Goal: Transaction & Acquisition: Purchase product/service

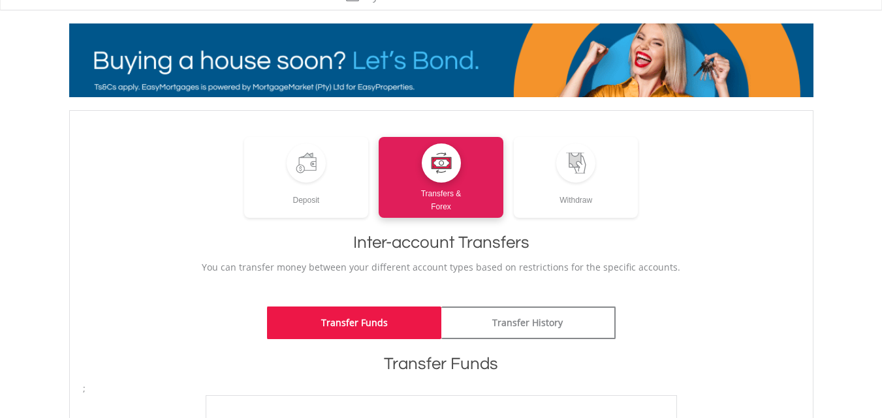
scroll to position [65, 0]
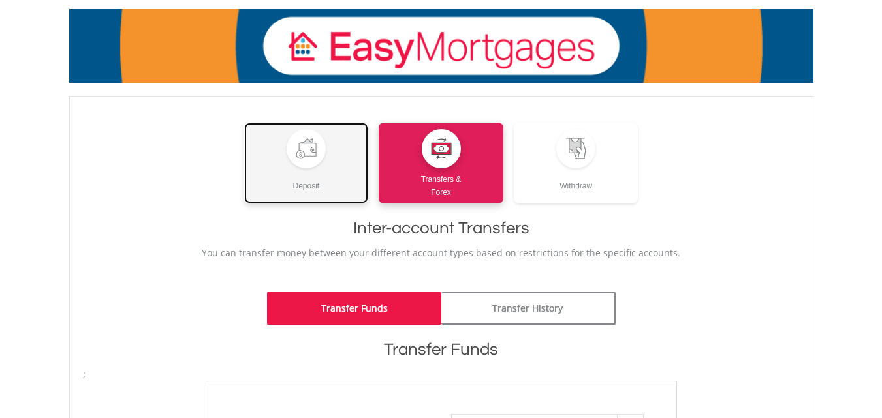
click at [296, 172] on div "Deposit" at bounding box center [306, 180] width 125 height 24
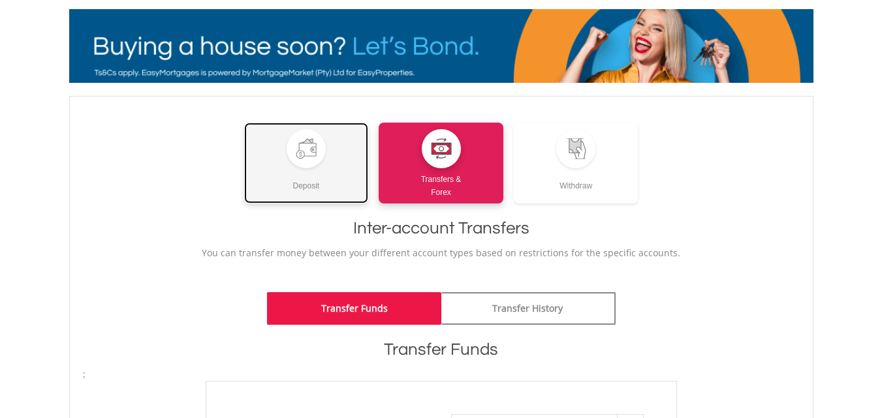
click at [296, 173] on div "Deposit" at bounding box center [306, 180] width 125 height 24
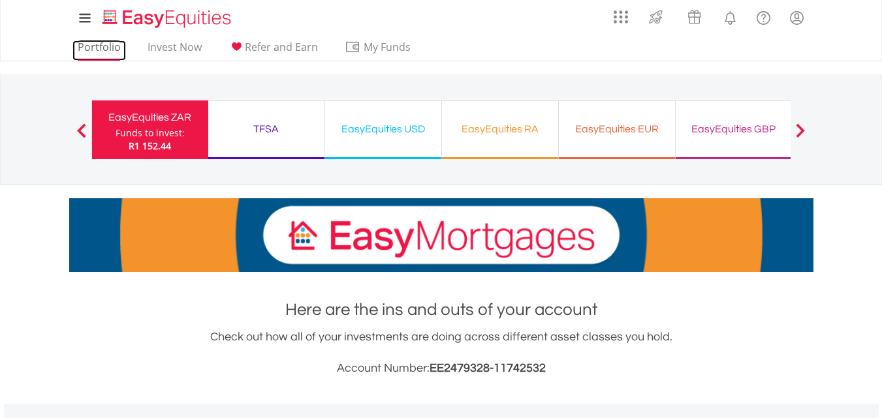
click at [115, 53] on link "Portfolio" at bounding box center [99, 50] width 54 height 20
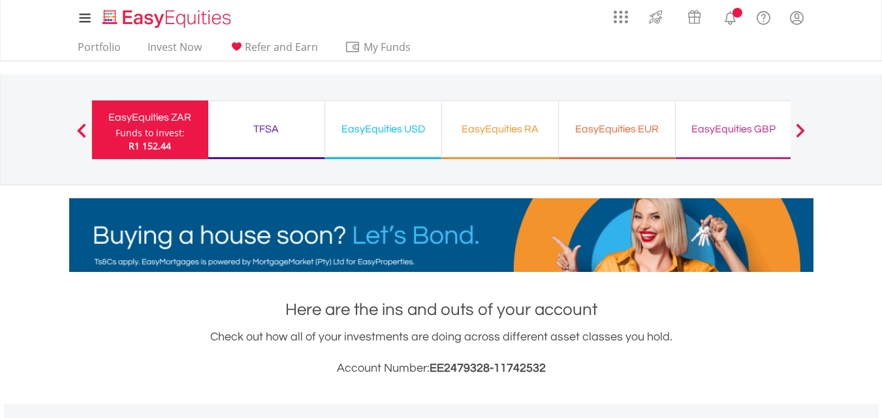
scroll to position [125, 248]
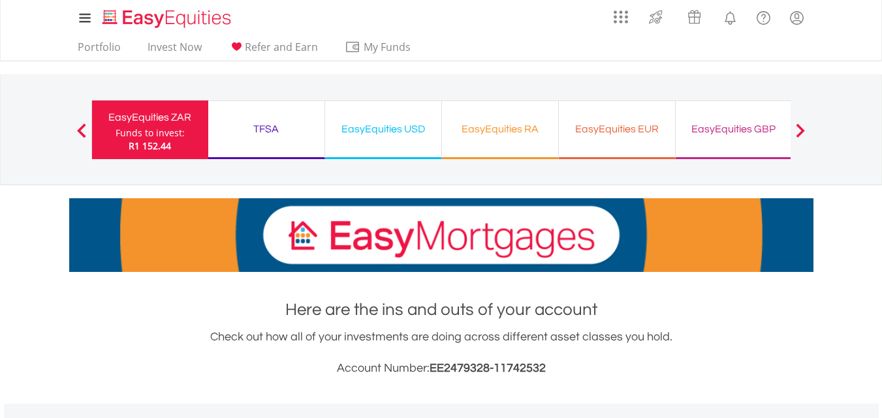
click at [560, 142] on div "EasyEquities EUR Funds to invest: R1 152.44" at bounding box center [617, 130] width 117 height 59
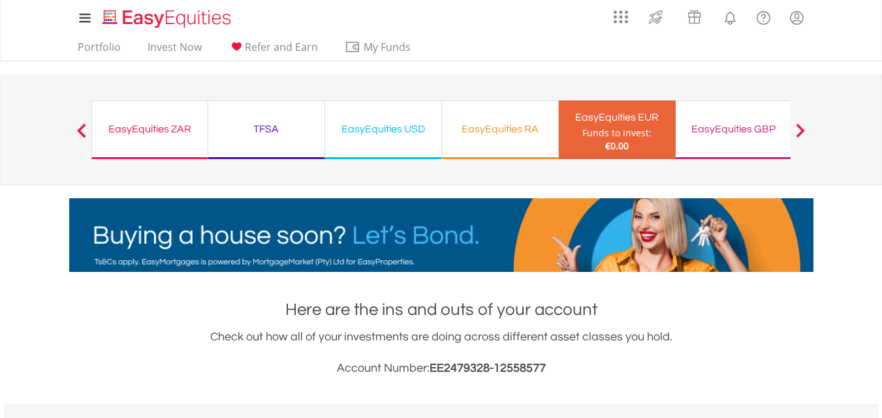
click at [142, 132] on div "EasyEquities ZAR" at bounding box center [150, 129] width 100 height 18
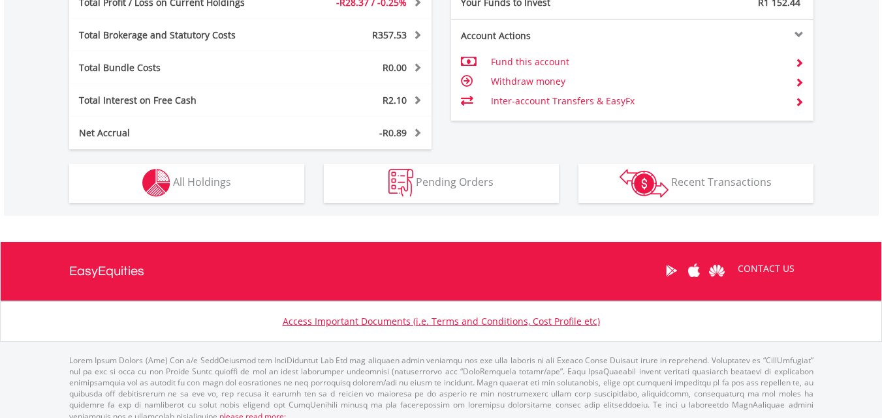
scroll to position [125, 248]
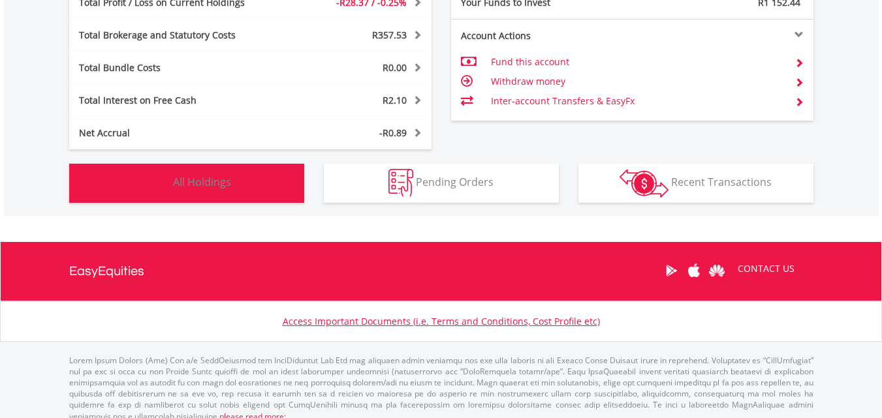
click at [205, 181] on span "All Holdings" at bounding box center [202, 182] width 58 height 14
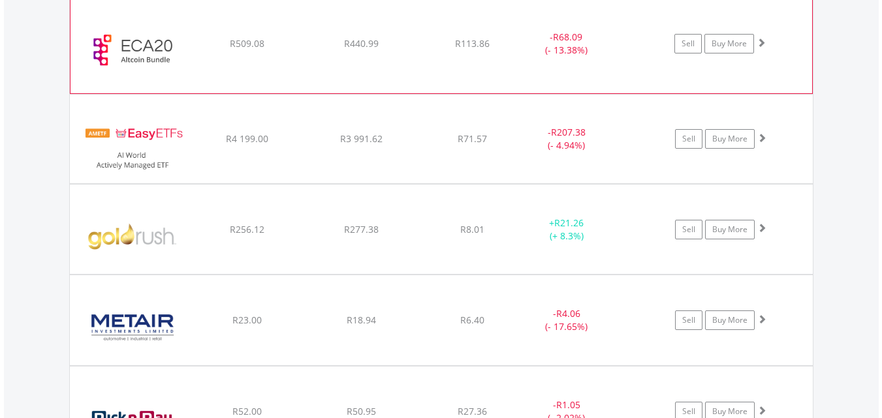
scroll to position [1477, 0]
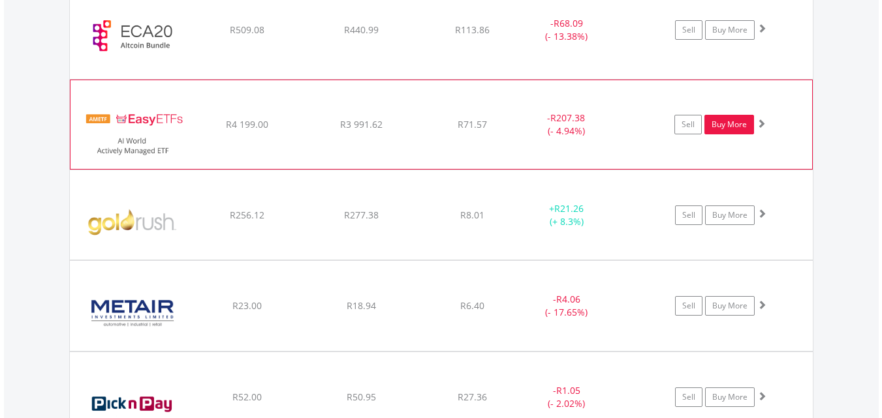
click at [726, 124] on link "Buy More" at bounding box center [729, 125] width 50 height 20
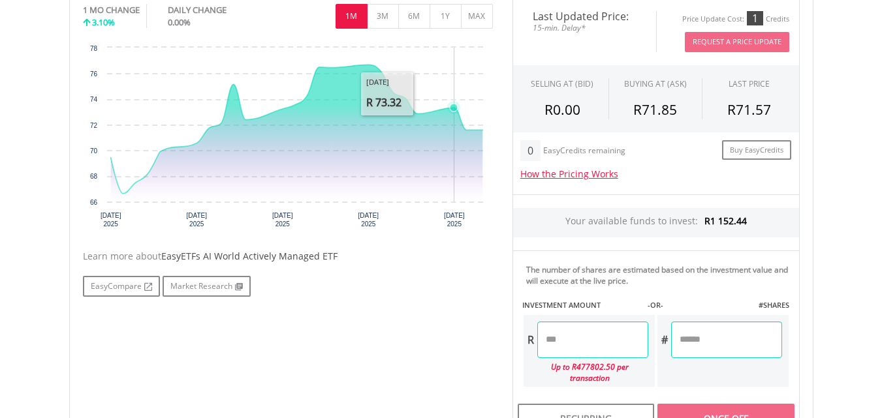
scroll to position [392, 0]
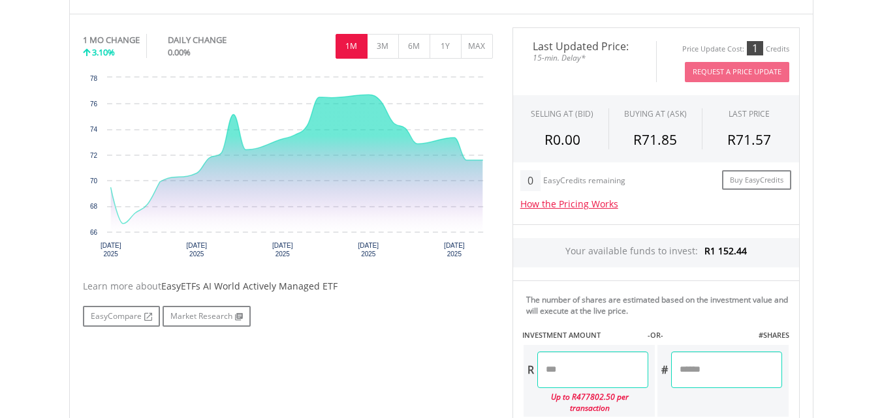
click at [575, 368] on input "number" at bounding box center [592, 370] width 111 height 37
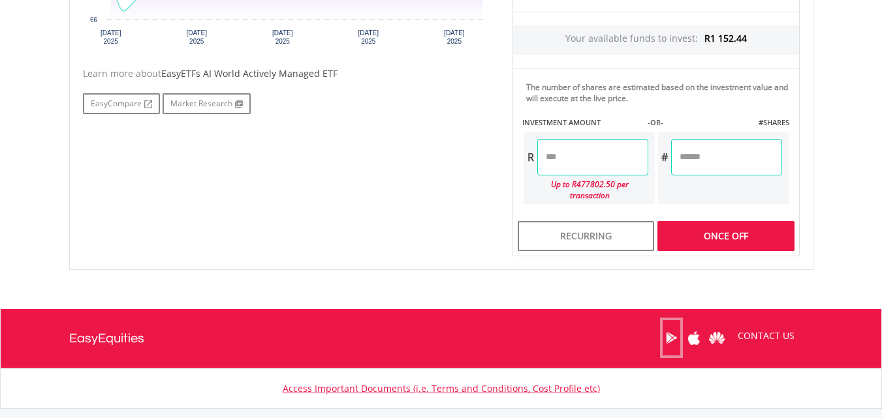
scroll to position [653, 0]
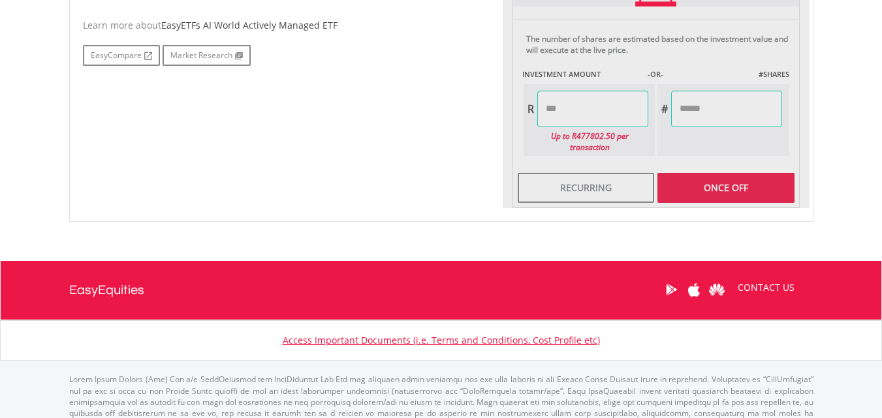
type input "*******"
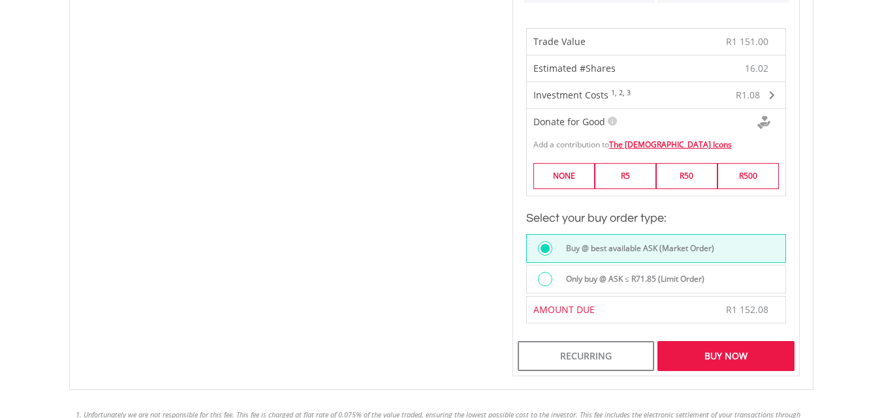
scroll to position [783, 0]
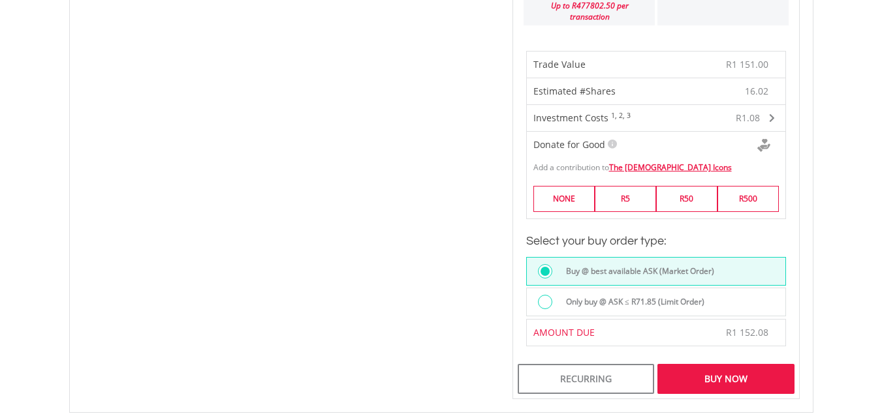
click at [734, 364] on div "Buy Now" at bounding box center [725, 379] width 136 height 30
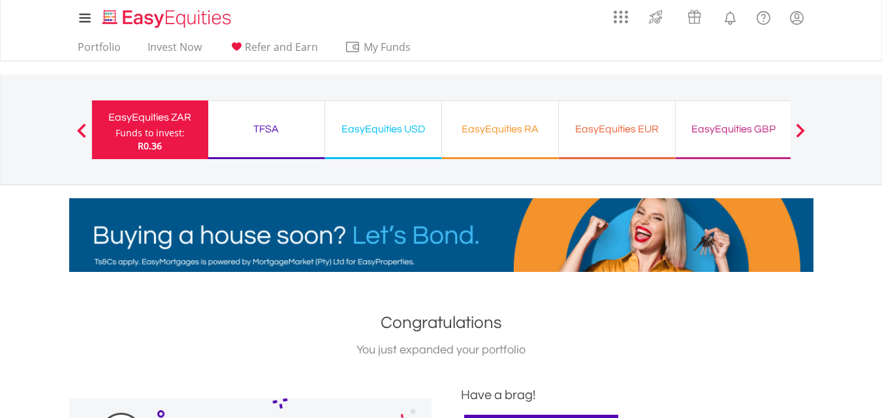
click at [306, 124] on div "TFSA" at bounding box center [266, 129] width 101 height 18
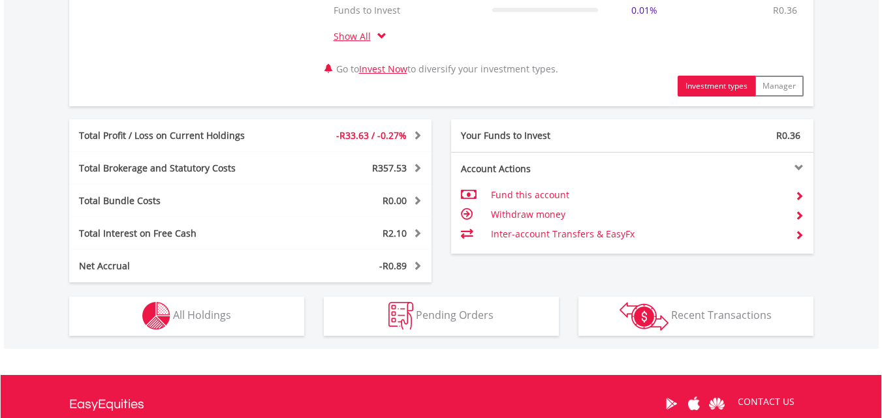
scroll to position [718, 0]
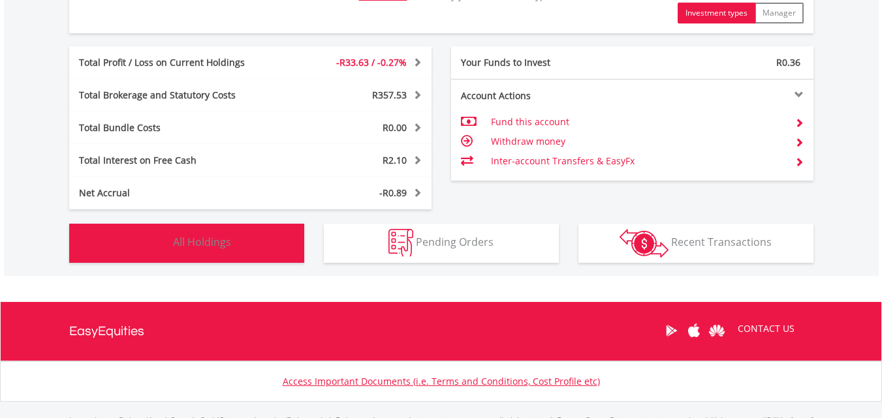
click at [223, 249] on span "All Holdings" at bounding box center [202, 242] width 58 height 14
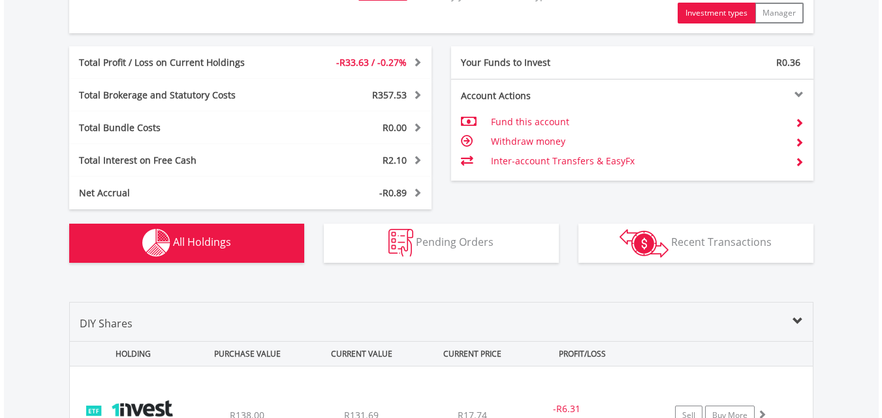
scroll to position [1020, 0]
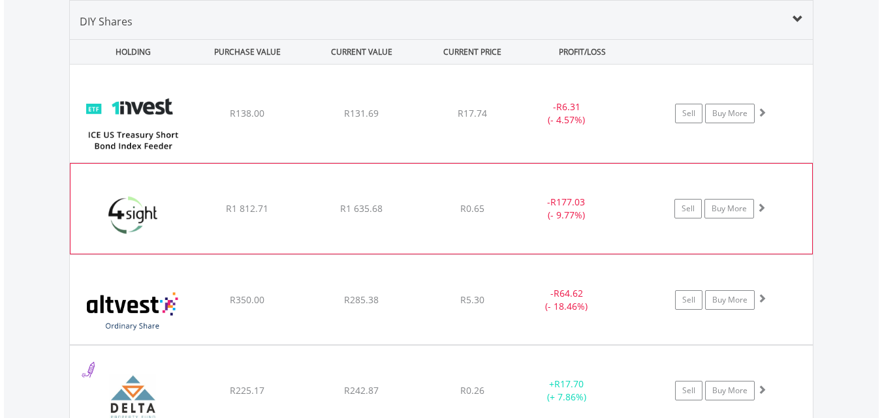
click at [261, 119] on span "R1 812.71" at bounding box center [247, 113] width 35 height 12
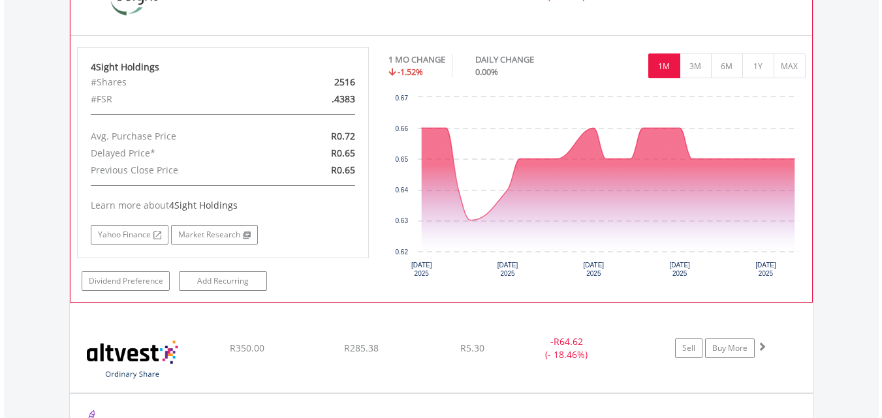
scroll to position [1216, 0]
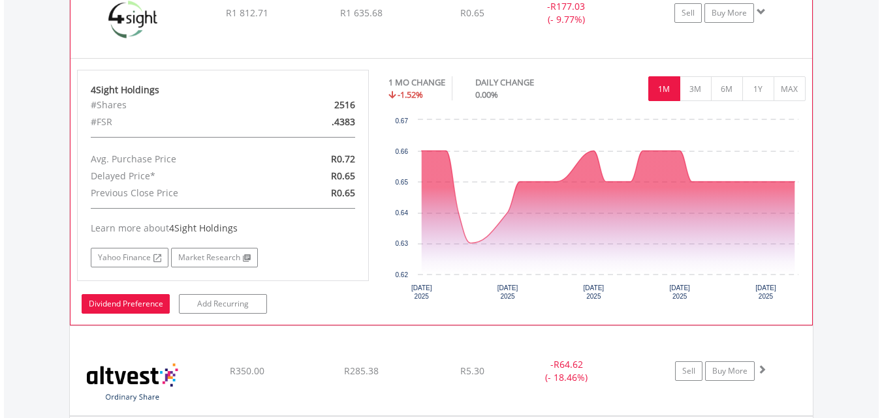
click at [138, 305] on link "Dividend Preference" at bounding box center [126, 304] width 88 height 20
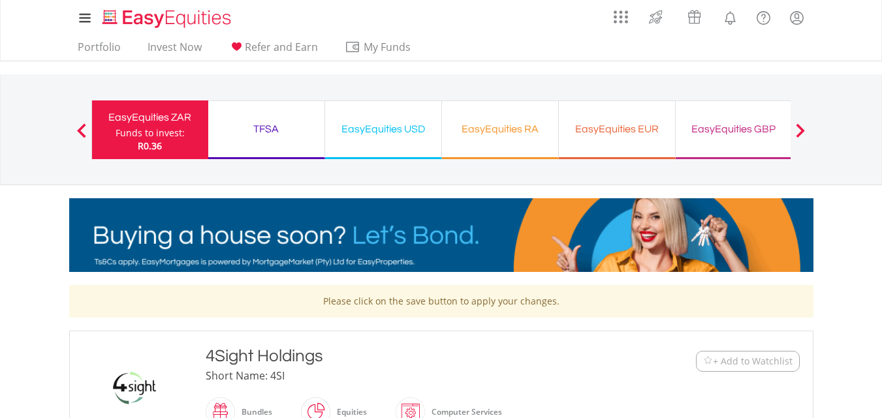
click at [81, 132] on button "Previous" at bounding box center [82, 136] width 26 height 13
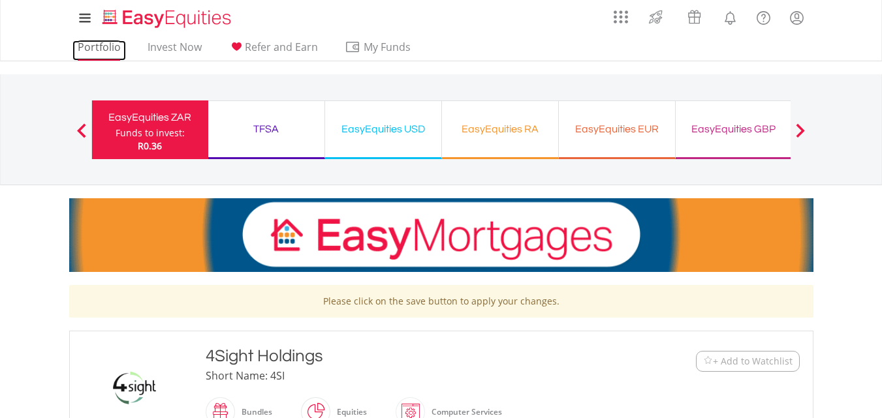
click at [107, 54] on link "Portfolio" at bounding box center [99, 50] width 54 height 20
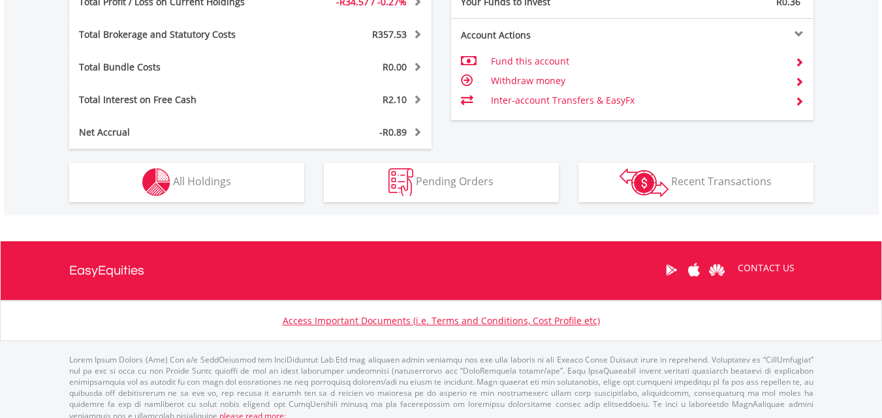
scroll to position [791, 0]
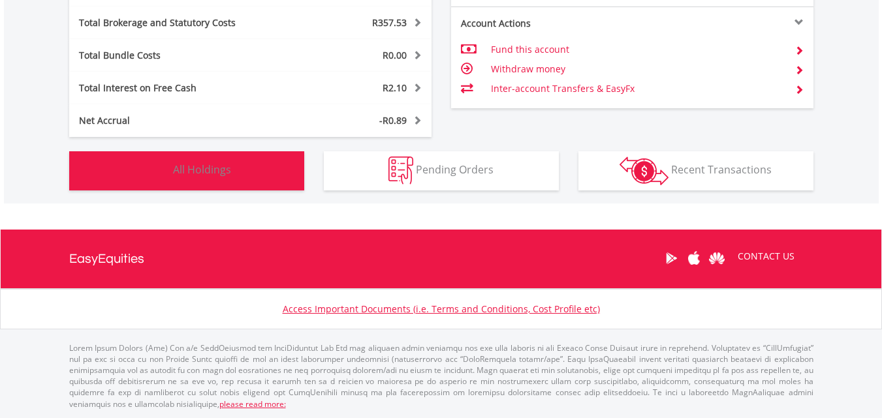
click at [213, 183] on button "Holdings All Holdings" at bounding box center [186, 170] width 235 height 39
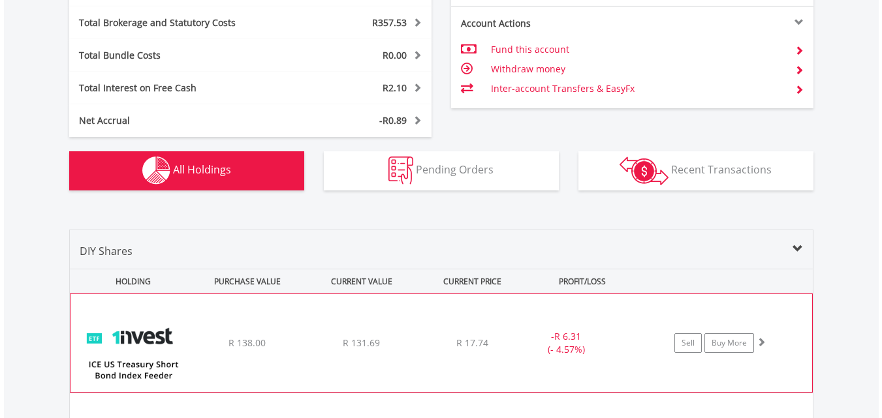
scroll to position [1020, 0]
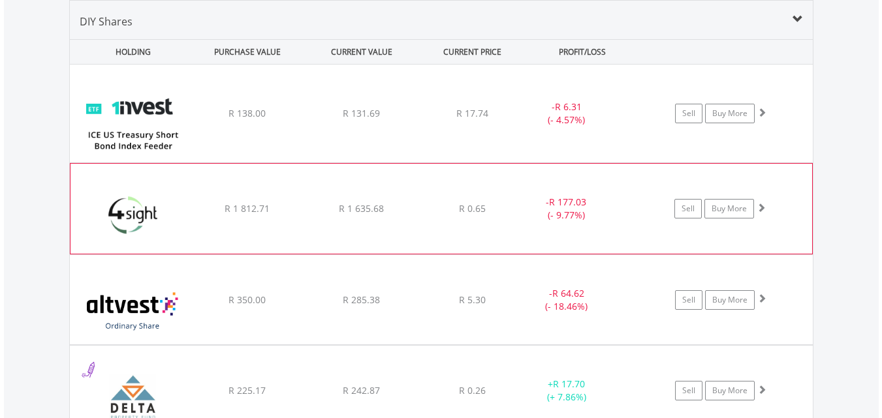
click at [355, 119] on span "R 1 635.68" at bounding box center [361, 113] width 37 height 12
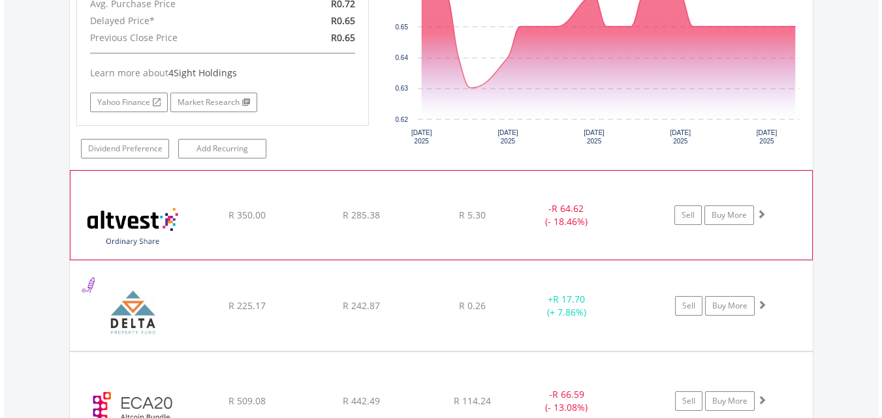
scroll to position [1413, 0]
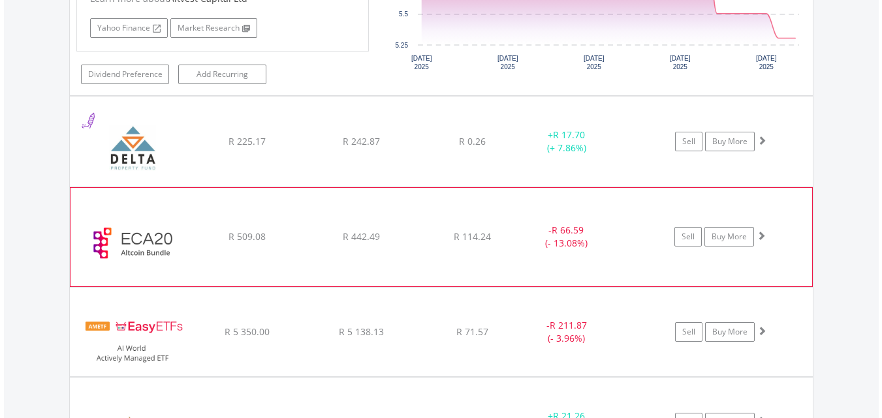
scroll to position [1805, 0]
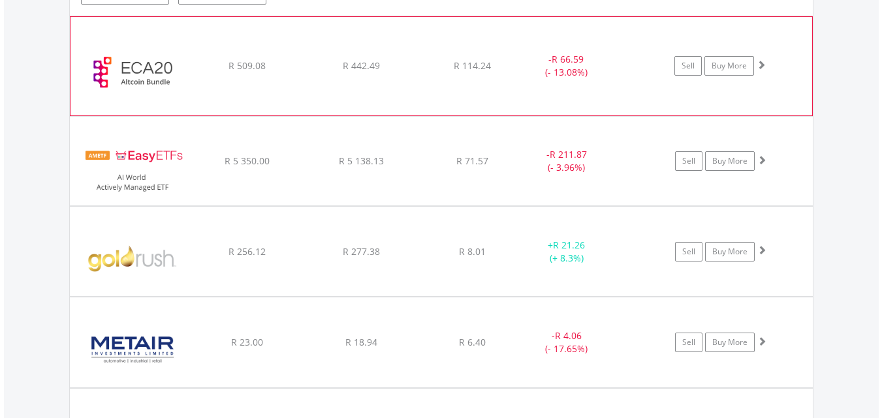
scroll to position [2262, 0]
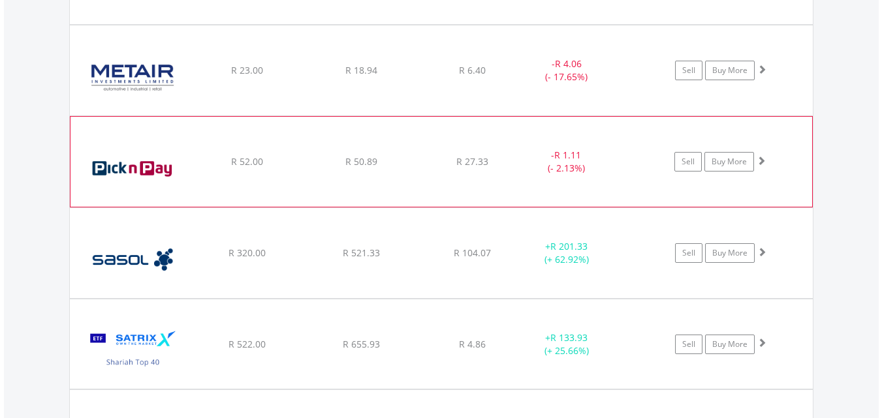
scroll to position [2784, 0]
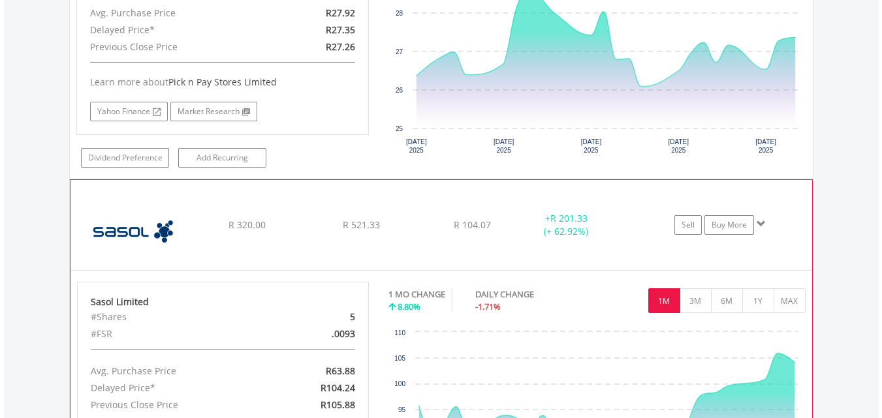
scroll to position [3110, 0]
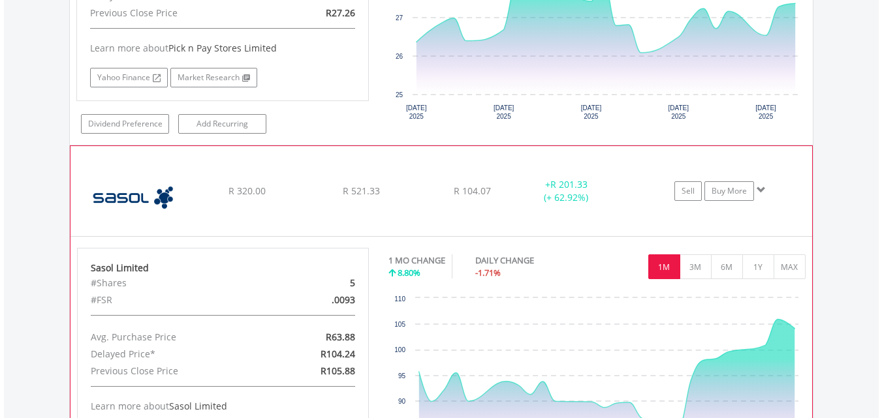
click at [129, 204] on img at bounding box center [133, 198] width 112 height 71
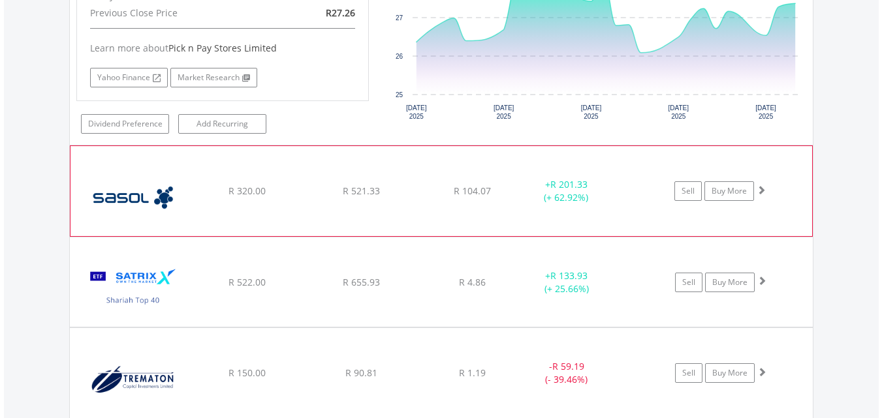
click at [129, 204] on img at bounding box center [133, 198] width 112 height 71
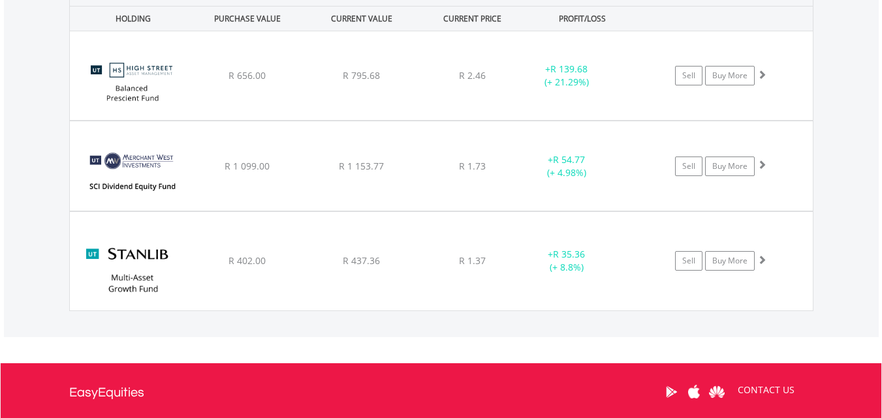
scroll to position [4024, 0]
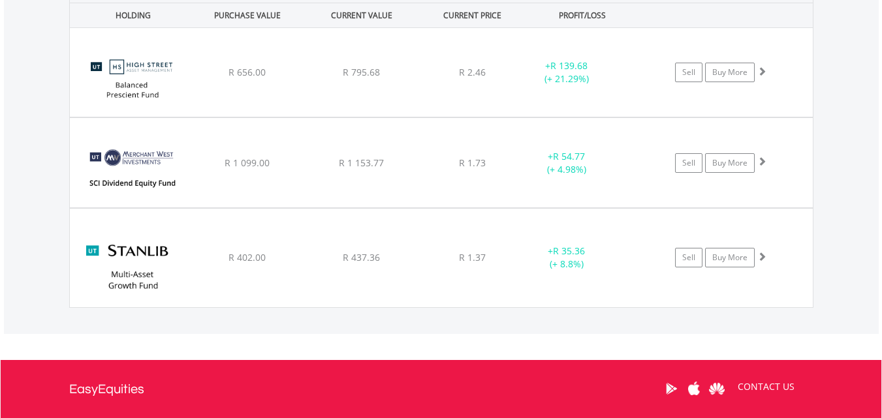
click at [159, 250] on img at bounding box center [132, 264] width 112 height 78
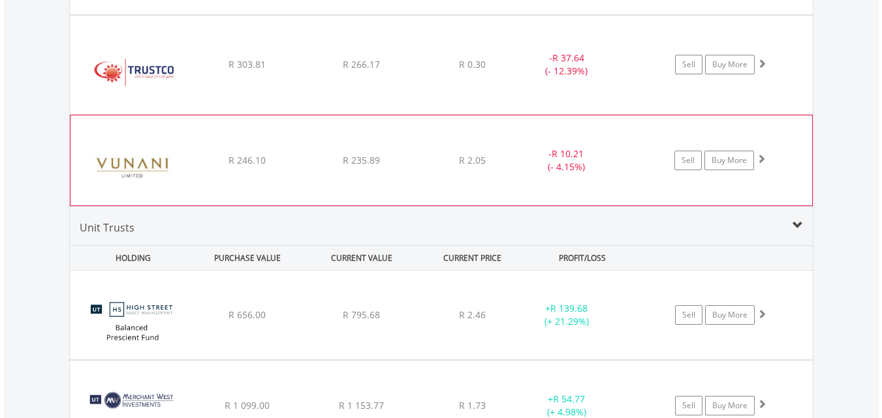
scroll to position [3699, 0]
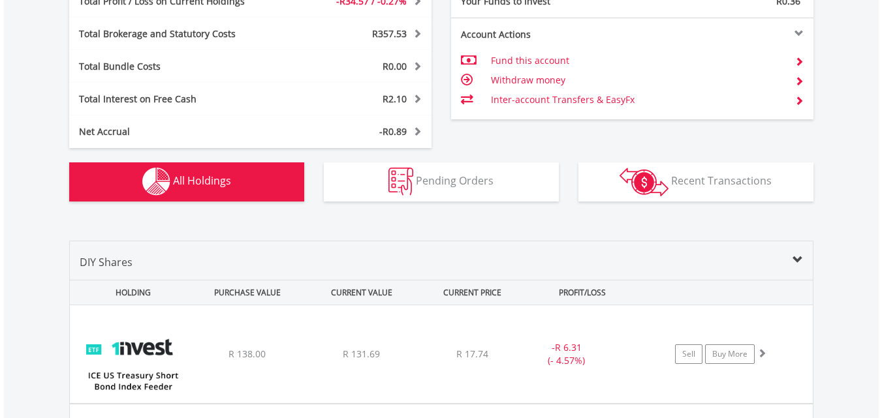
scroll to position [762, 0]
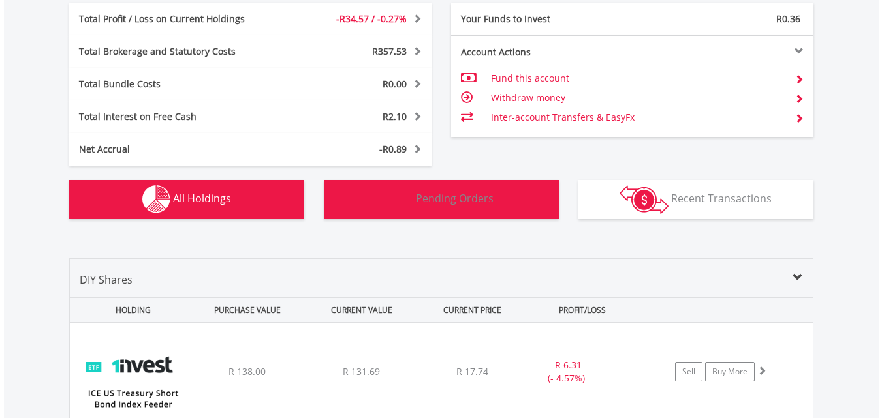
click at [445, 195] on span "Pending Orders" at bounding box center [455, 198] width 78 height 14
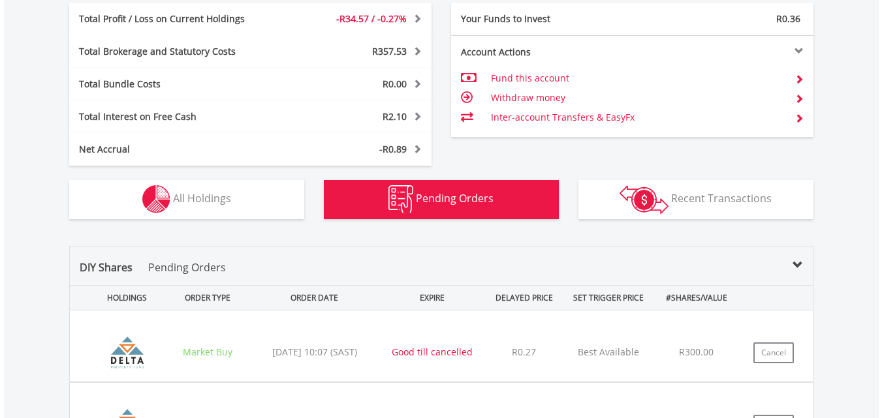
scroll to position [983, 0]
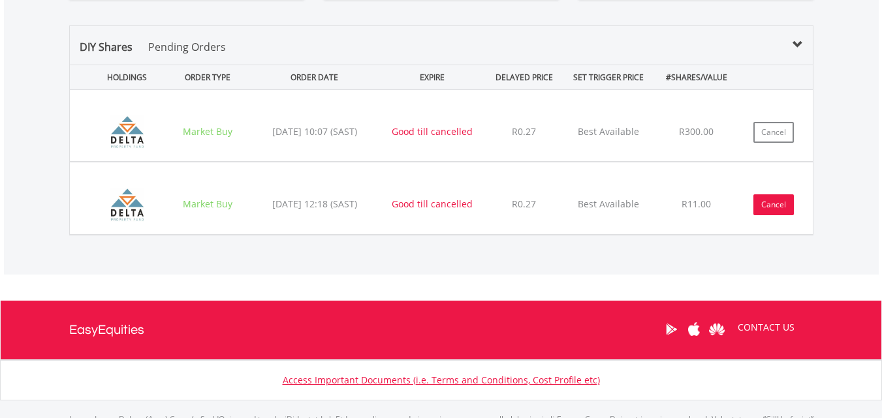
click at [780, 203] on button "Cancel" at bounding box center [773, 205] width 40 height 21
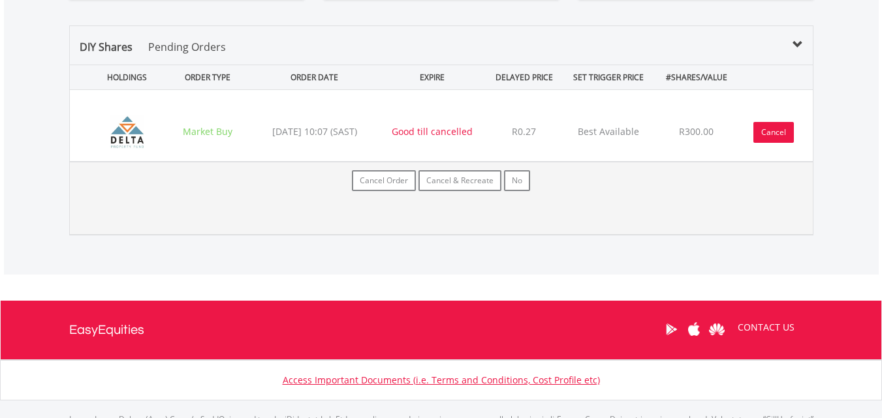
click at [775, 133] on button "Cancel" at bounding box center [773, 132] width 40 height 21
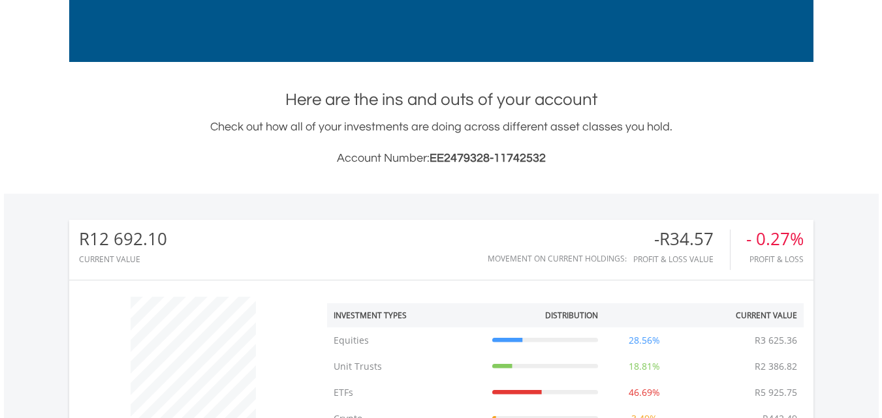
scroll to position [0, 0]
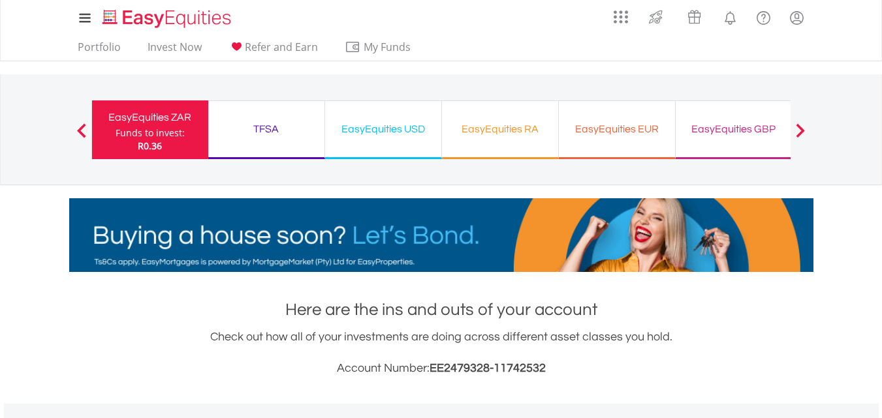
click at [80, 131] on button "Previous" at bounding box center [82, 136] width 26 height 13
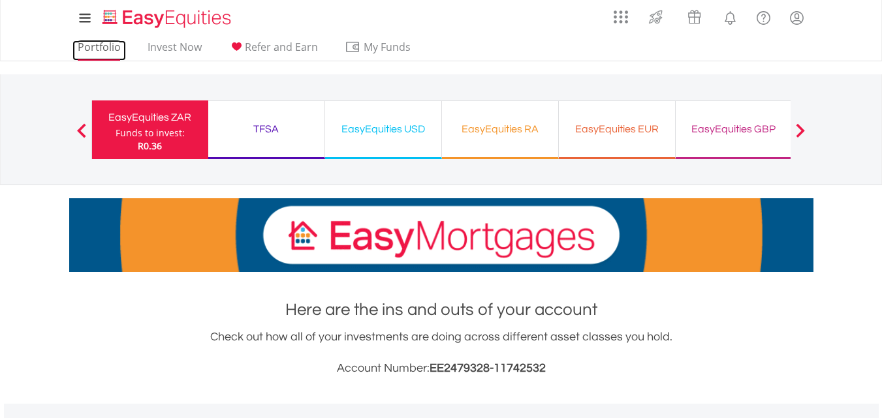
click at [103, 41] on link "Portfolio" at bounding box center [99, 50] width 54 height 20
